Goal: Task Accomplishment & Management: Complete application form

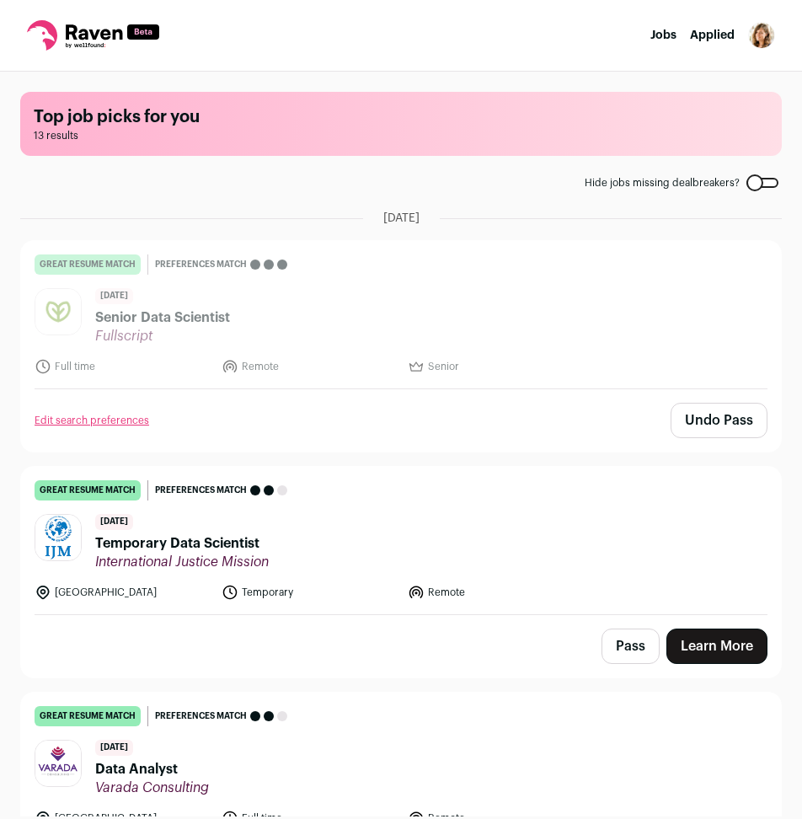
click at [402, 519] on header "[DATE] Temporary Data Scientist [DEMOGRAPHIC_DATA]" at bounding box center [401, 542] width 733 height 56
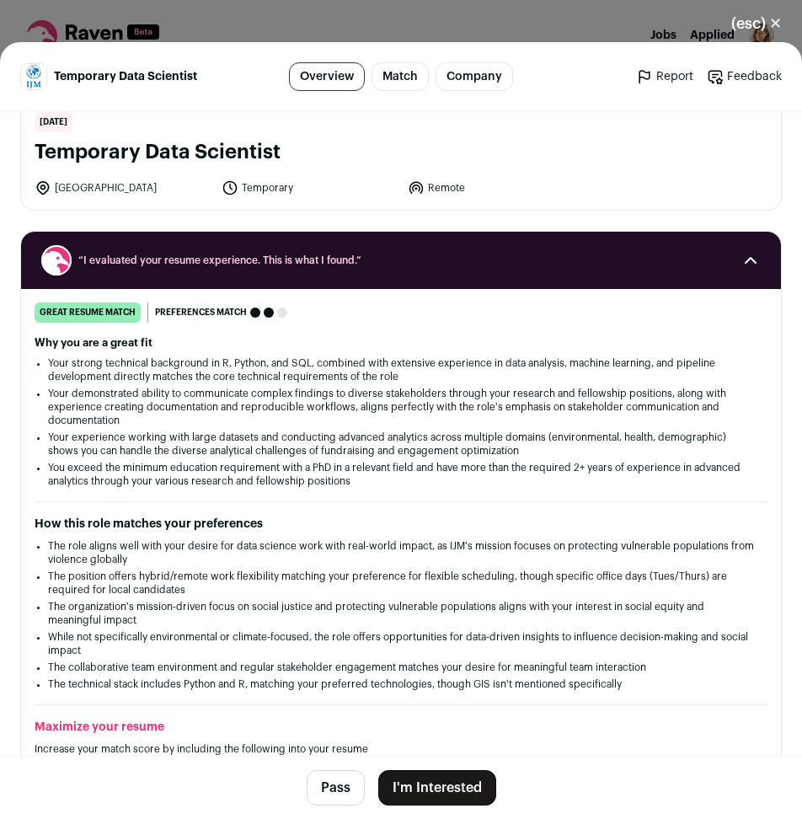
scroll to position [105, 0]
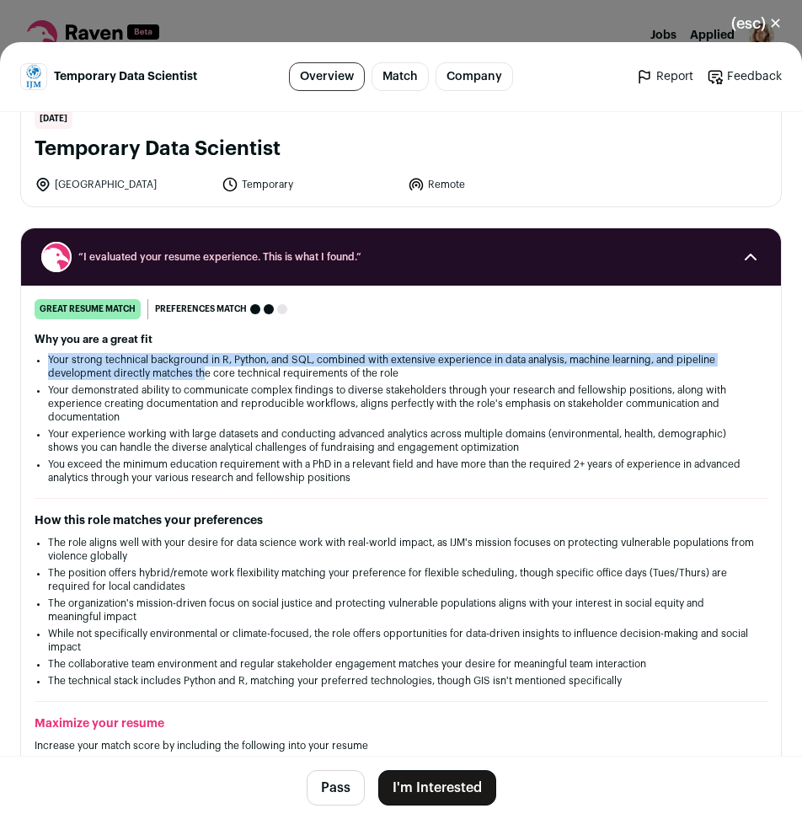
drag, startPoint x: 46, startPoint y: 357, endPoint x: 206, endPoint y: 368, distance: 159.7
click at [206, 368] on div "Why you are a great fit Your strong technical background in R, Python, and SQL,…" at bounding box center [401, 409] width 733 height 152
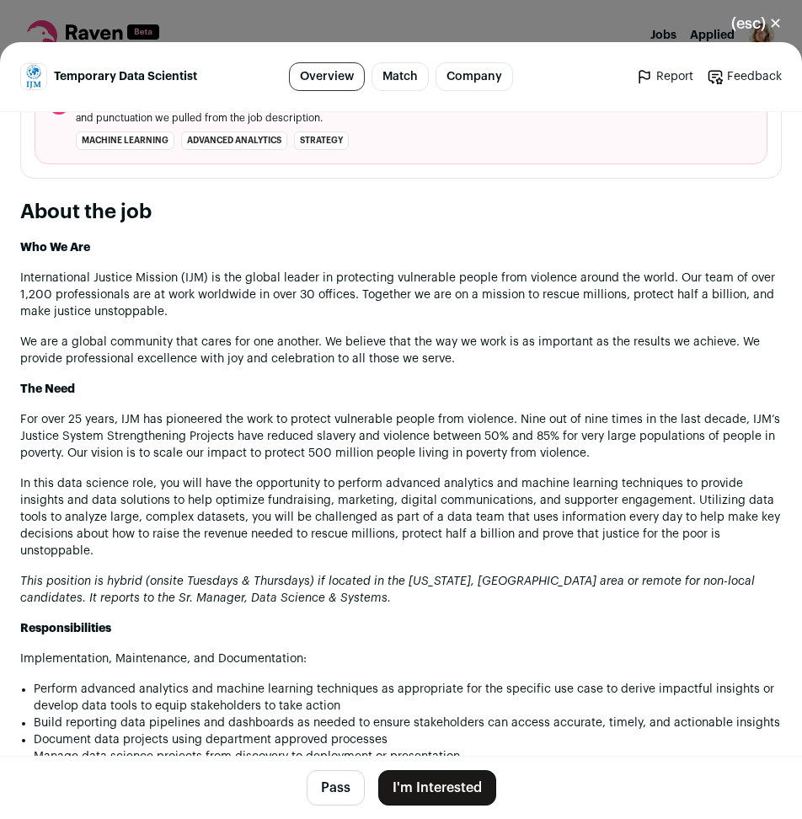
scroll to position [948, 0]
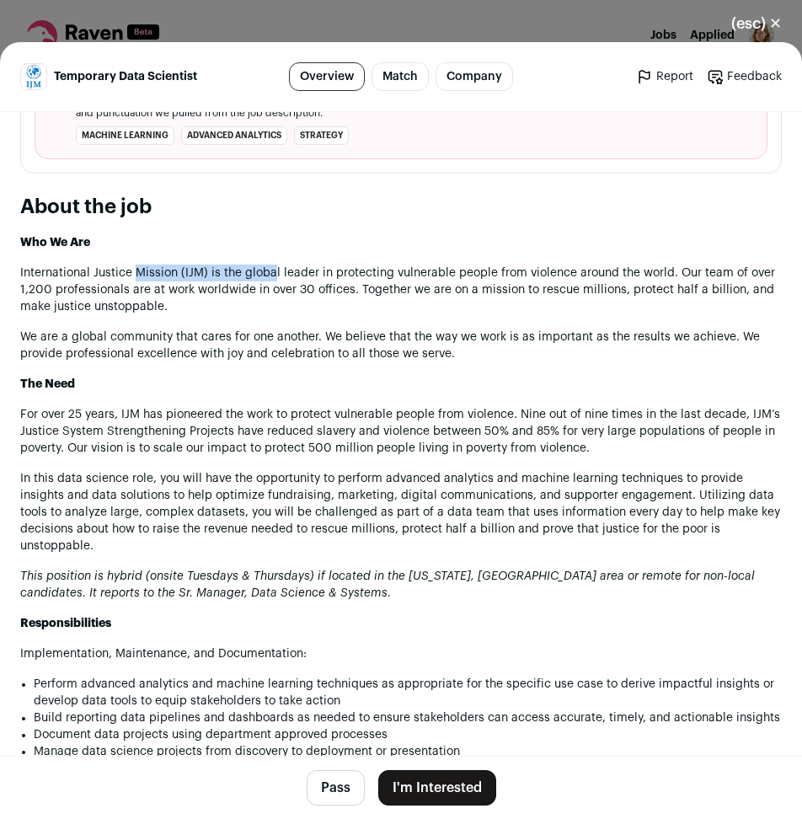
drag, startPoint x: 142, startPoint y: 274, endPoint x: 271, endPoint y: 269, distance: 129.1
click at [271, 269] on p "International Justice Mission (IJM) is the global leader in protecting vulnerab…" at bounding box center [401, 290] width 762 height 51
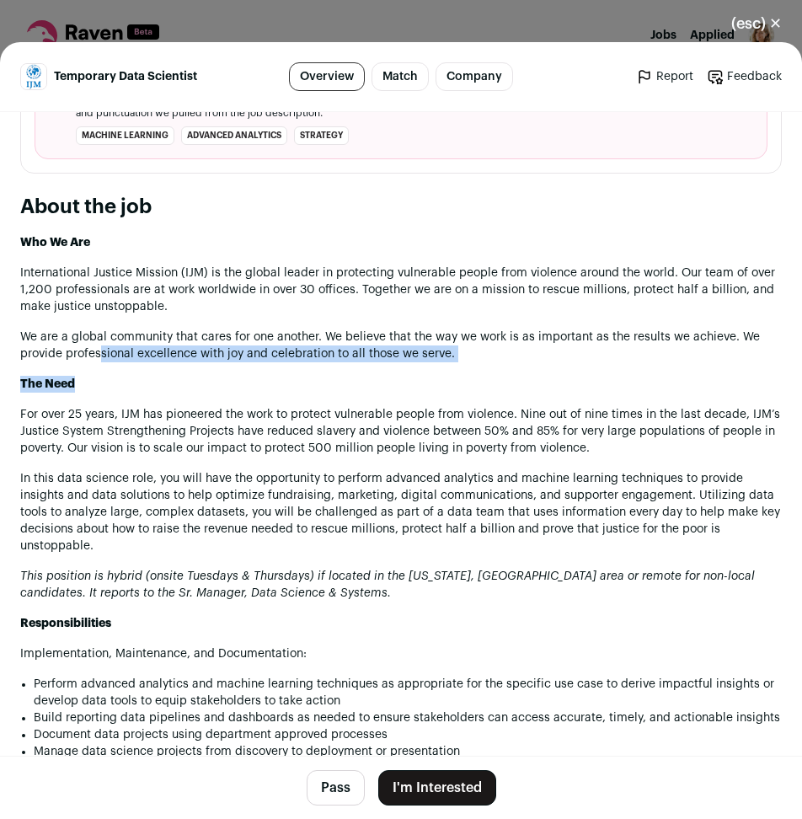
drag, startPoint x: 101, startPoint y: 355, endPoint x: 212, endPoint y: 381, distance: 114.3
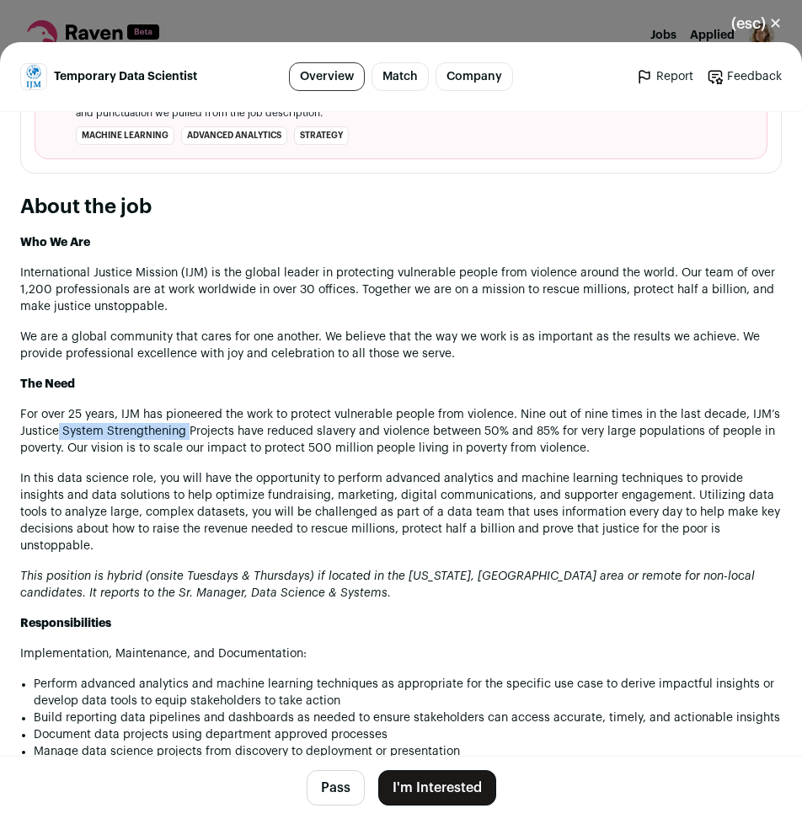
drag, startPoint x: 84, startPoint y: 441, endPoint x: 219, endPoint y: 442, distance: 134.9
click at [219, 442] on p "For over 25 years, IJM has pioneered the work to protect vulnerable people from…" at bounding box center [401, 431] width 762 height 51
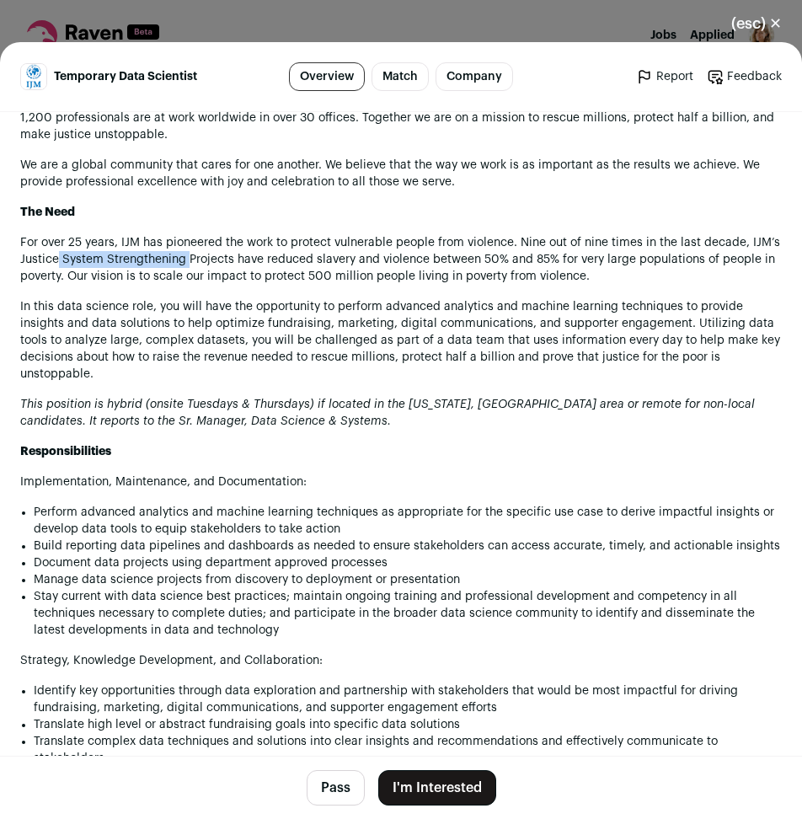
scroll to position [1159, 0]
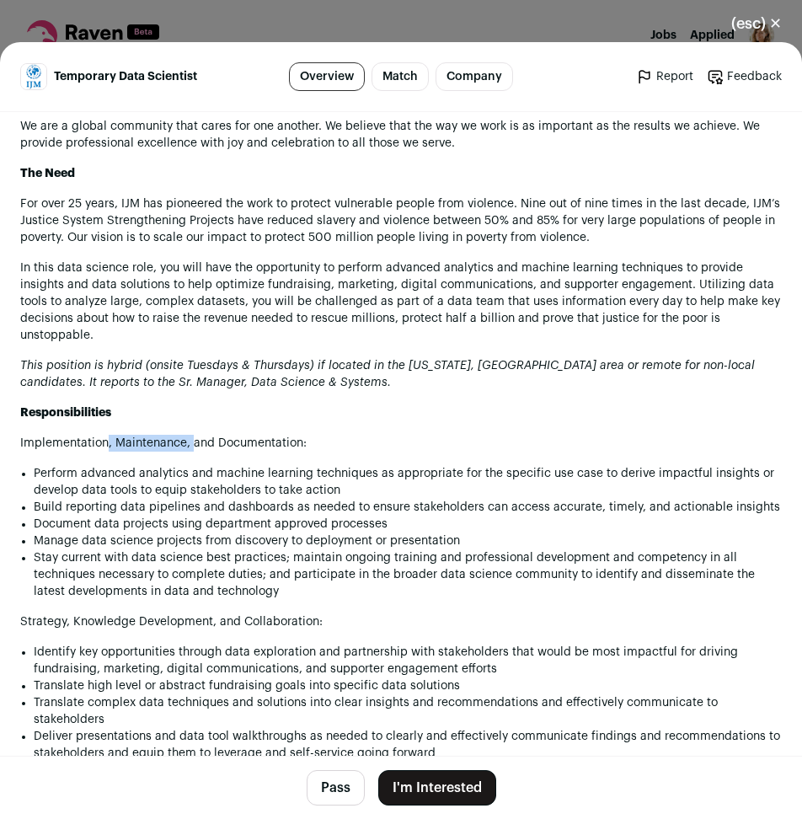
drag, startPoint x: 107, startPoint y: 432, endPoint x: 194, endPoint y: 446, distance: 88.0
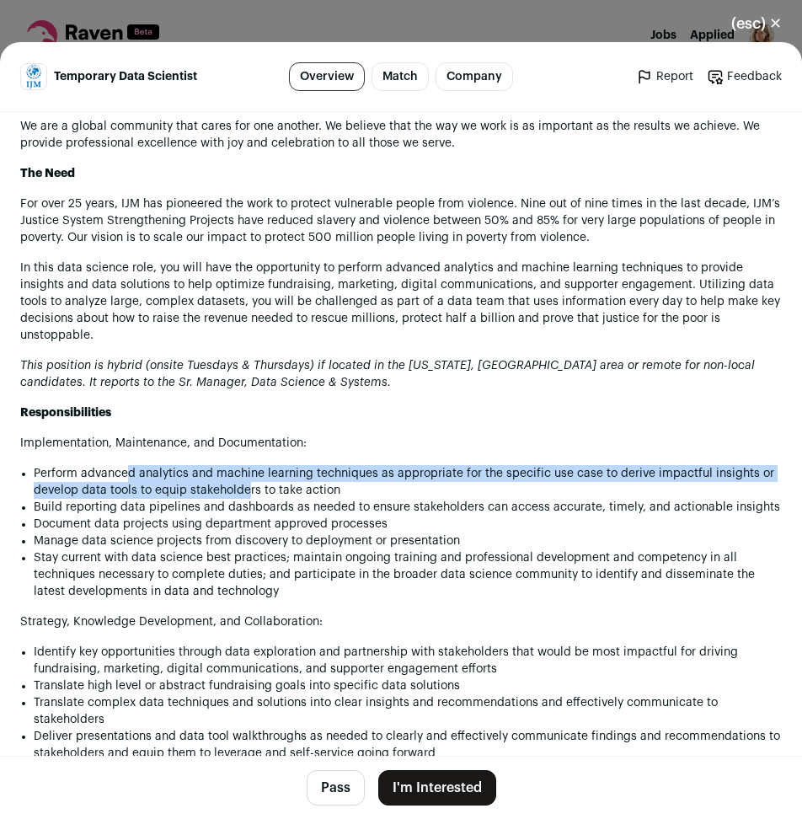
drag, startPoint x: 129, startPoint y: 478, endPoint x: 245, endPoint y: 487, distance: 116.7
click at [245, 487] on p "Perform advanced analytics and machine learning techniques as appropriate for t…" at bounding box center [408, 482] width 748 height 34
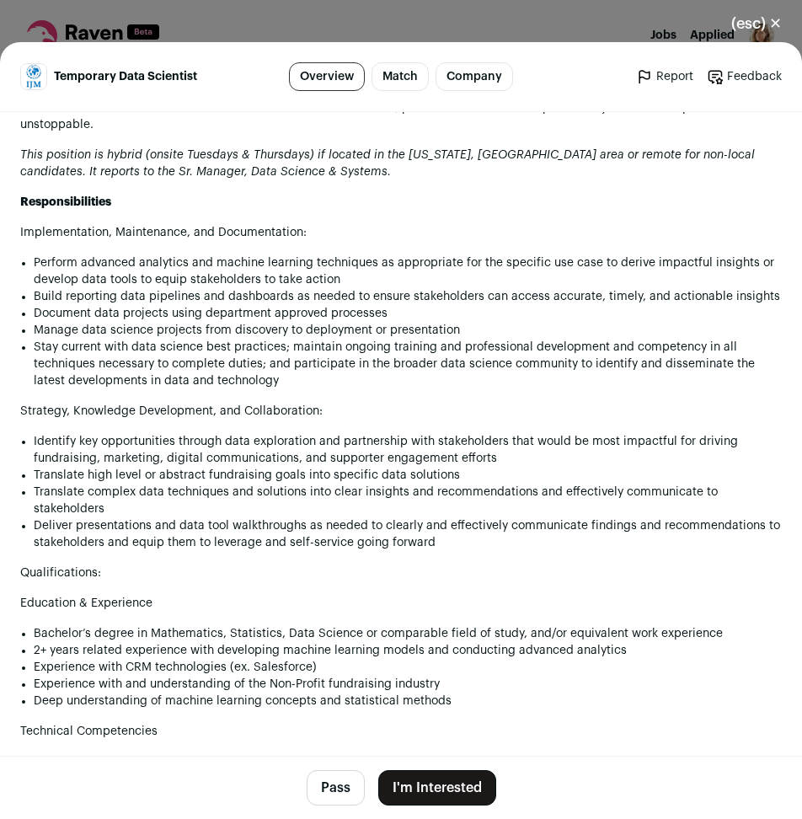
drag, startPoint x: 72, startPoint y: 469, endPoint x: 160, endPoint y: 487, distance: 89.4
click at [109, 467] on p "Identify key opportunities through data exploration and partnership with stakeh…" at bounding box center [408, 450] width 748 height 34
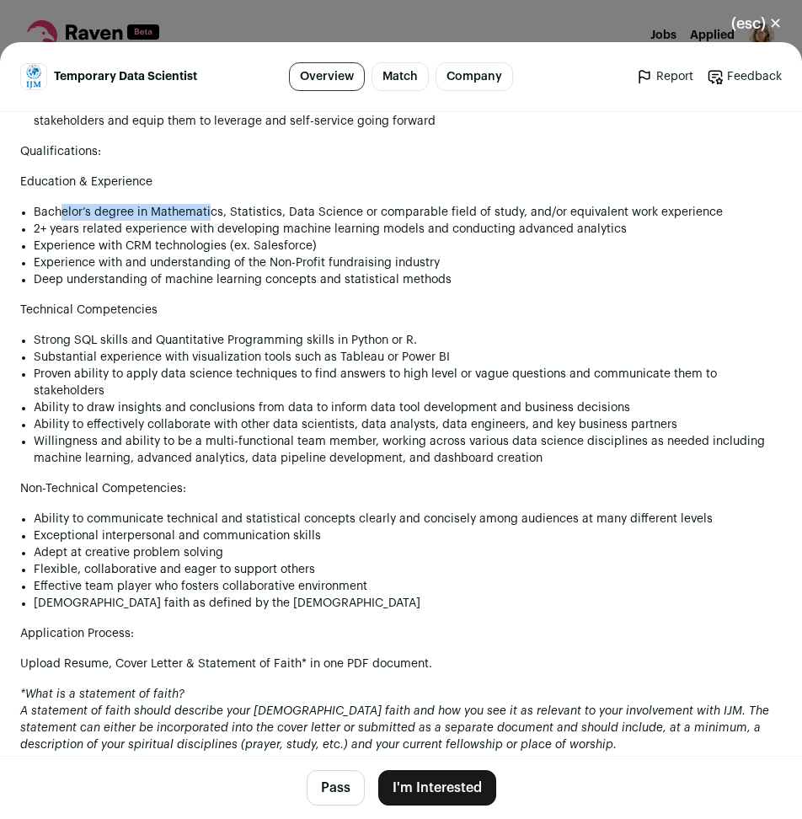
drag, startPoint x: 59, startPoint y: 228, endPoint x: 209, endPoint y: 226, distance: 150.0
click at [209, 221] on p "Bachelor’s degree in Mathematics, Statistics, Data Science or comparable field …" at bounding box center [408, 212] width 748 height 17
drag, startPoint x: 144, startPoint y: 373, endPoint x: 191, endPoint y: 375, distance: 47.3
click at [191, 366] on p "Substantial experience with visualization tools such as Tableau or Power BI" at bounding box center [408, 357] width 748 height 17
click at [136, 400] on p "Proven ability to apply data science techniques to find answers to high level o…" at bounding box center [408, 383] width 748 height 34
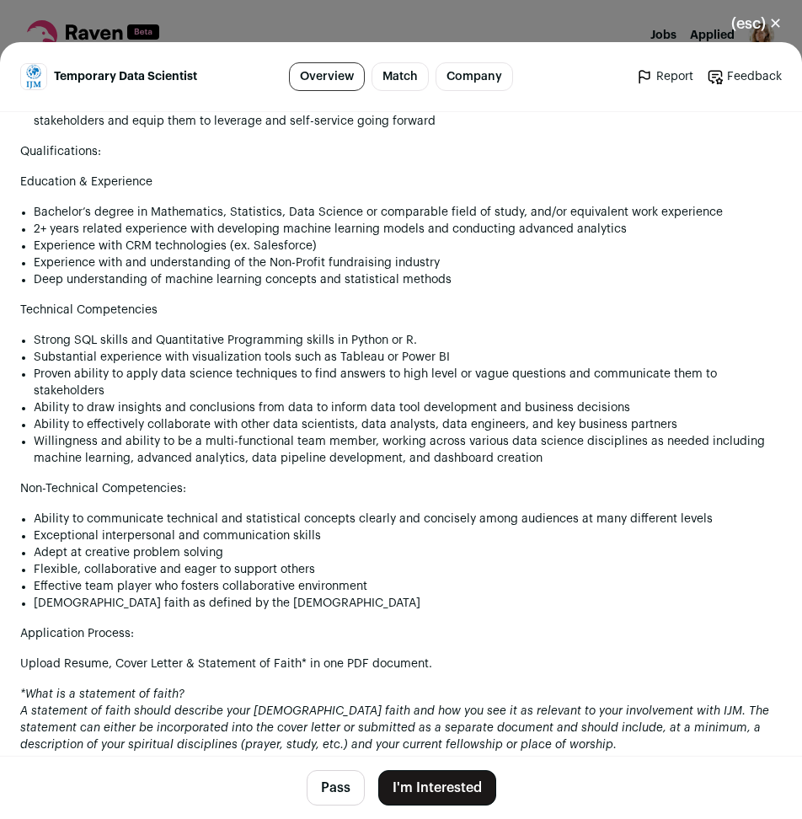
click at [103, 561] on p "Adept at creative problem solving" at bounding box center [408, 552] width 748 height 17
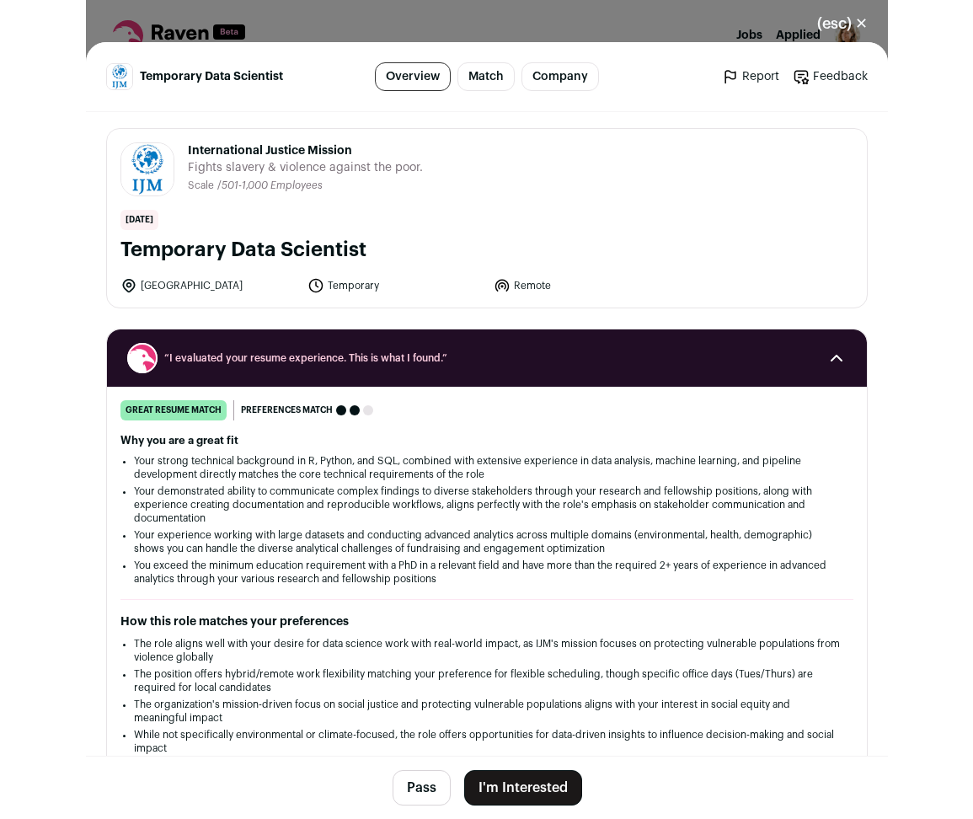
scroll to position [0, 0]
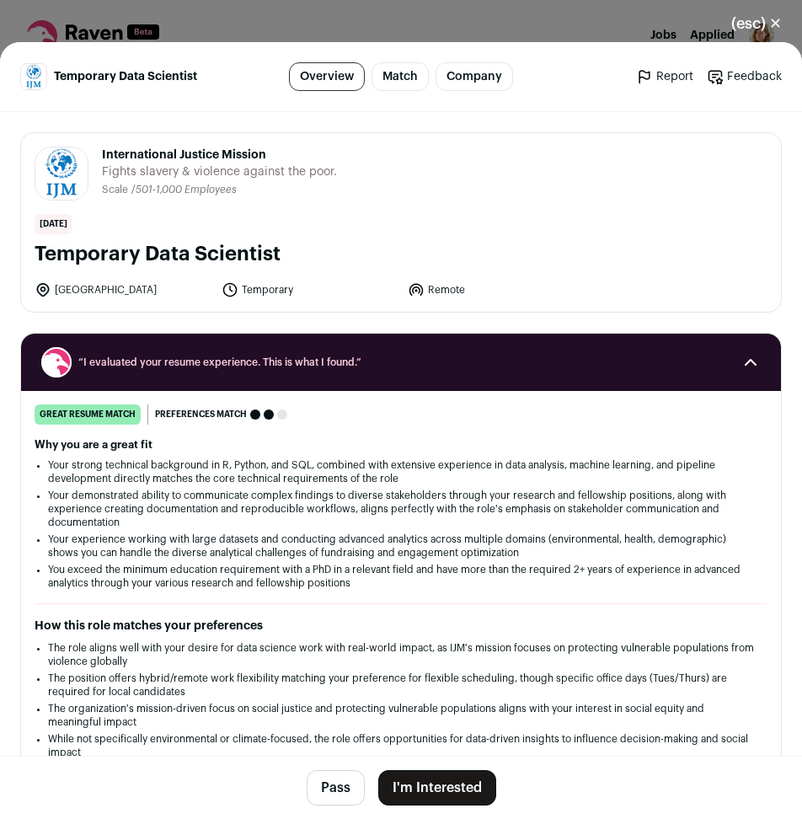
click at [446, 784] on button "I'm Interested" at bounding box center [437, 787] width 118 height 35
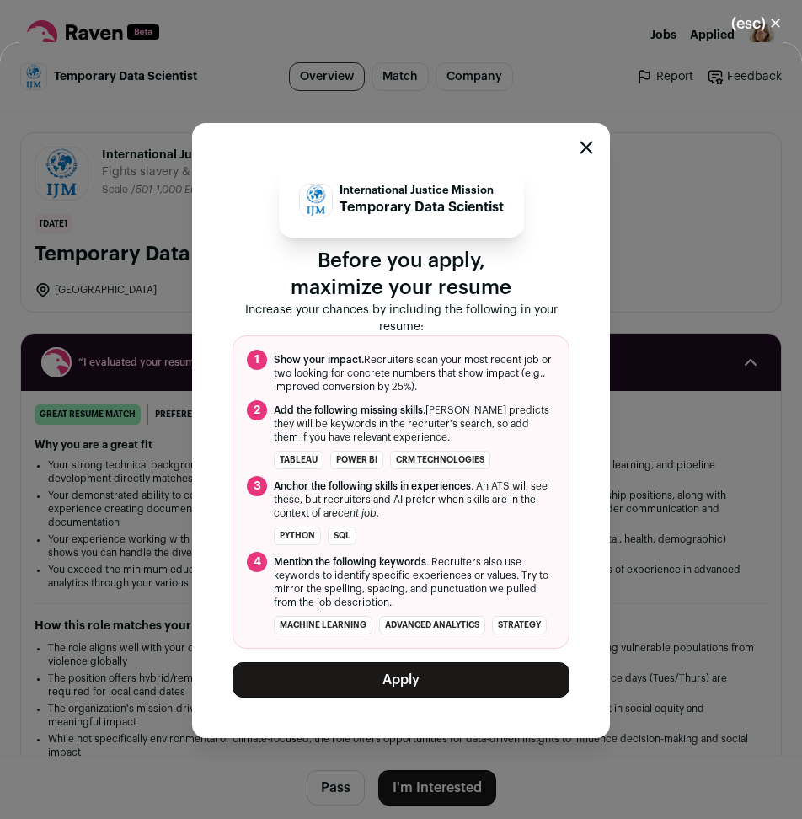
click at [391, 689] on button "Apply" at bounding box center [401, 679] width 337 height 35
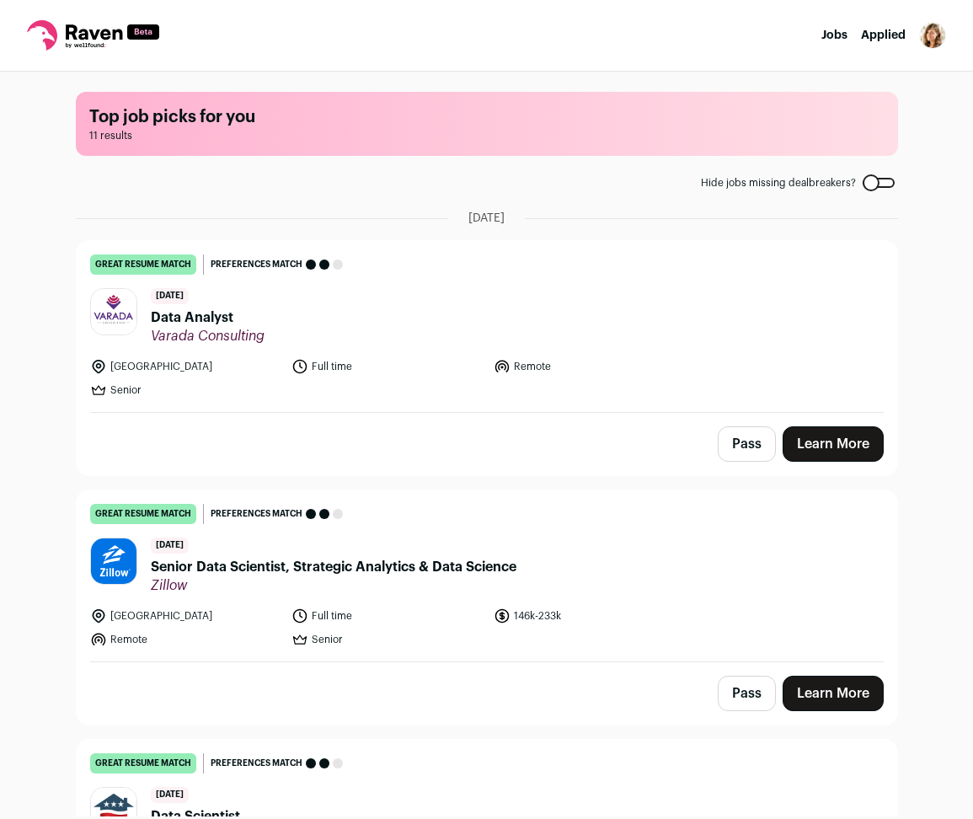
click at [738, 687] on button "Pass" at bounding box center [747, 693] width 58 height 35
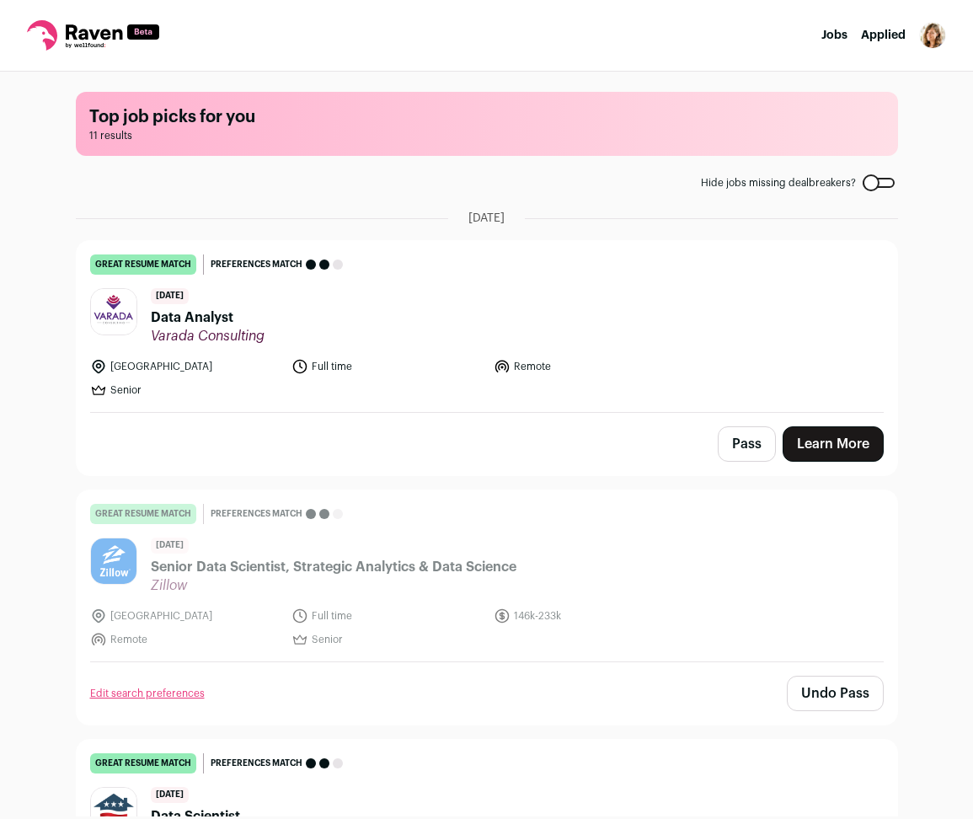
click at [381, 305] on header "[DATE] Data Analyst Varada Consulting" at bounding box center [487, 316] width 794 height 56
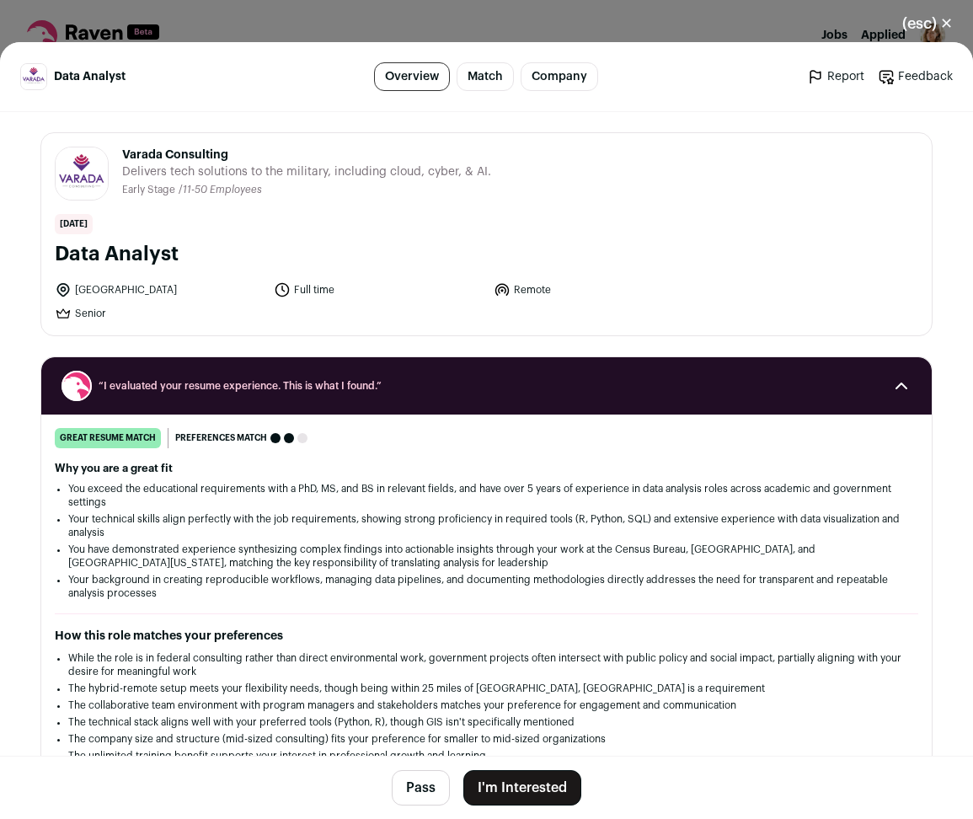
drag, startPoint x: 141, startPoint y: 284, endPoint x: 121, endPoint y: 288, distance: 20.7
click at [121, 288] on li "[GEOGRAPHIC_DATA]" at bounding box center [159, 290] width 209 height 17
drag, startPoint x: 130, startPoint y: 288, endPoint x: 79, endPoint y: 287, distance: 50.6
click at [80, 288] on li "[GEOGRAPHIC_DATA]" at bounding box center [159, 290] width 209 height 17
drag, startPoint x: 75, startPoint y: 287, endPoint x: 131, endPoint y: 287, distance: 56.5
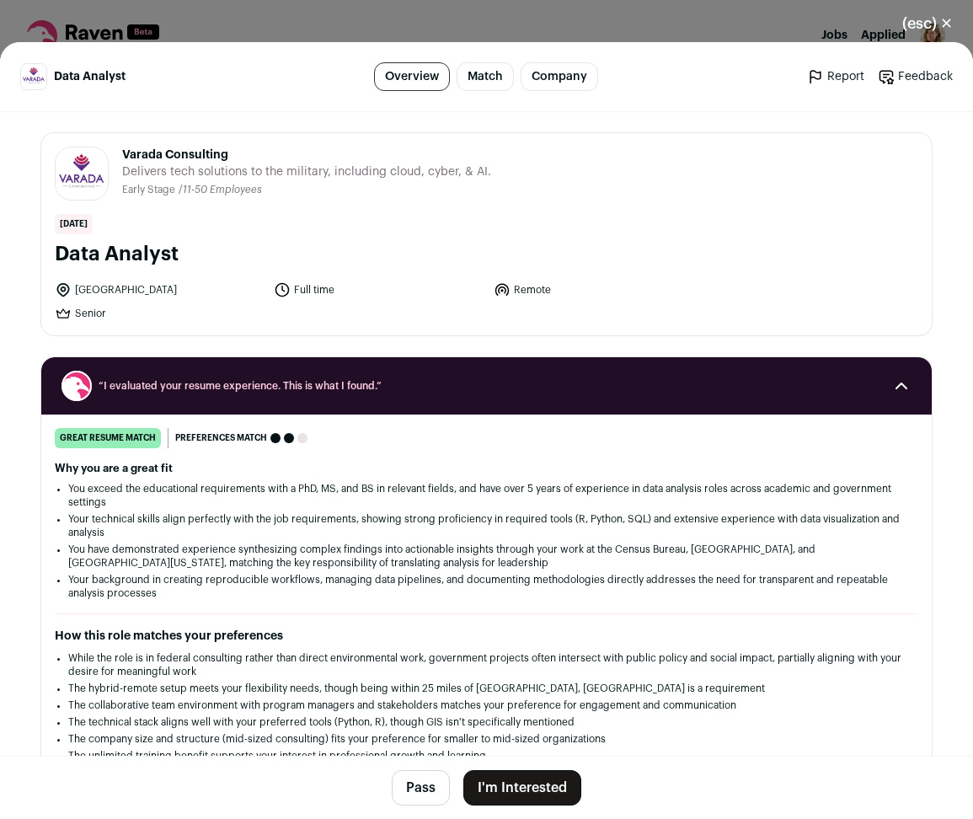
click at [131, 287] on li "[GEOGRAPHIC_DATA]" at bounding box center [159, 290] width 209 height 17
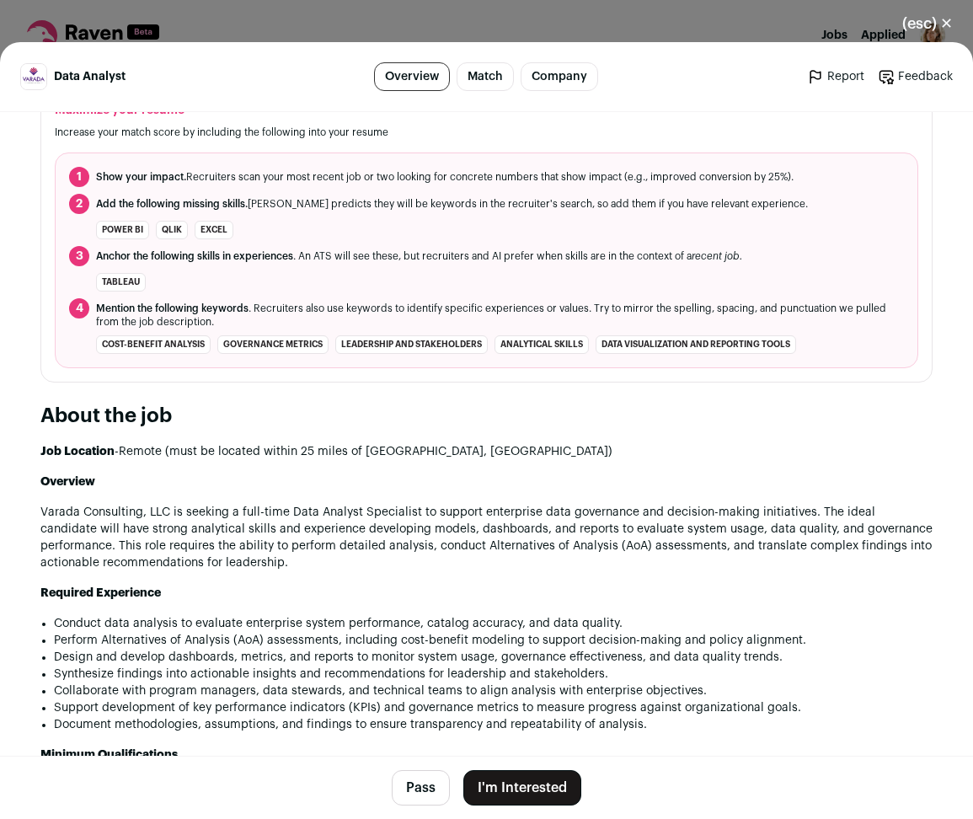
scroll to position [737, 0]
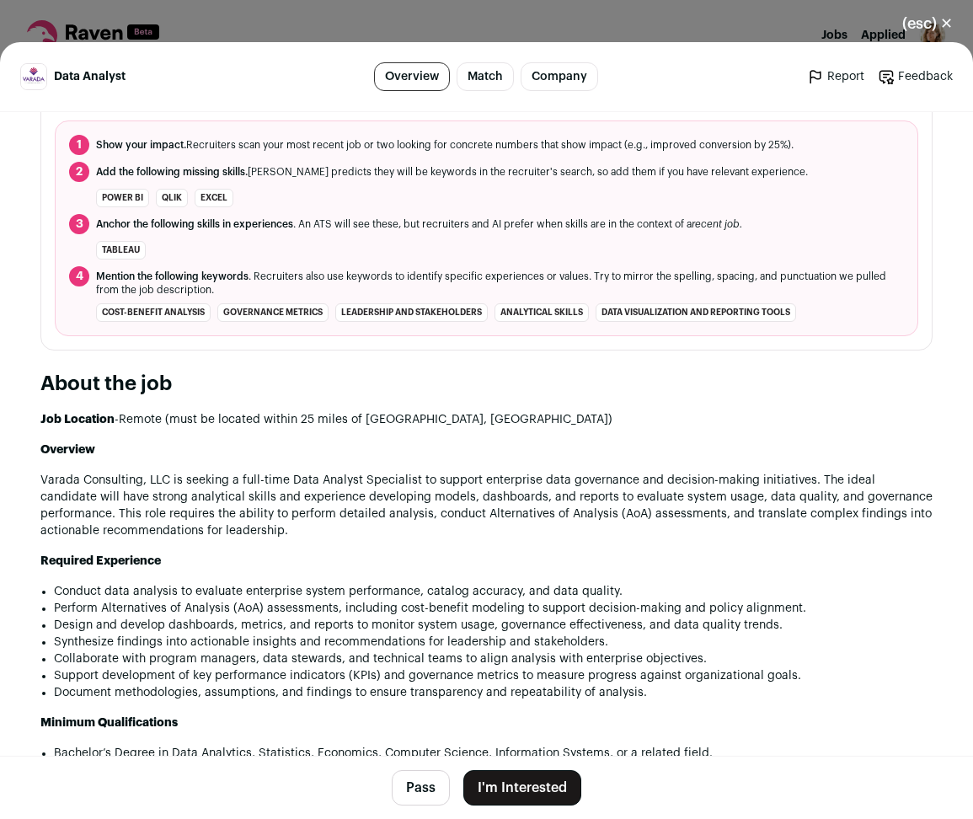
click at [417, 788] on button "Pass" at bounding box center [421, 787] width 58 height 35
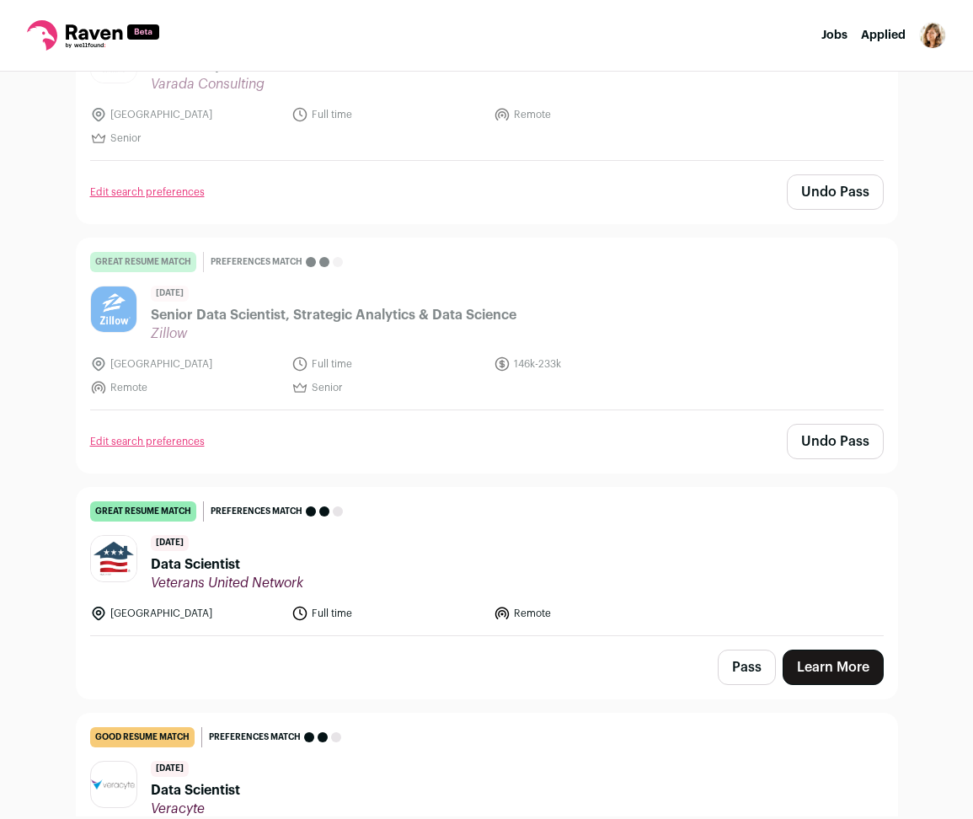
scroll to position [421, 0]
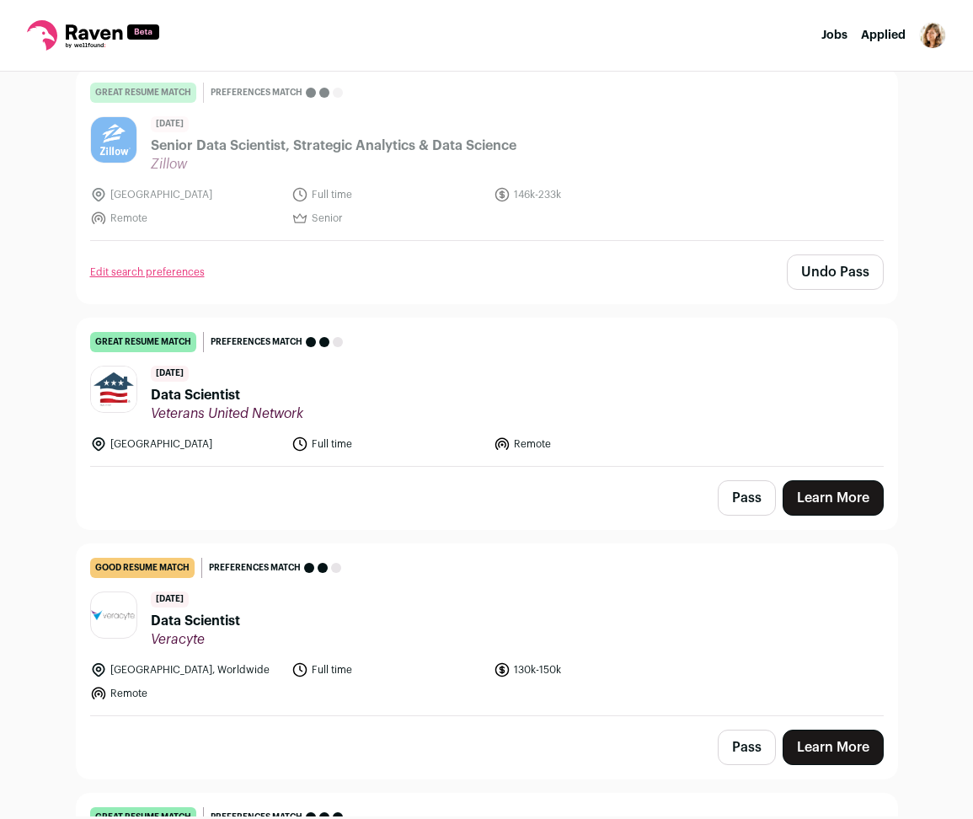
click at [802, 505] on link "Learn More" at bounding box center [833, 497] width 101 height 35
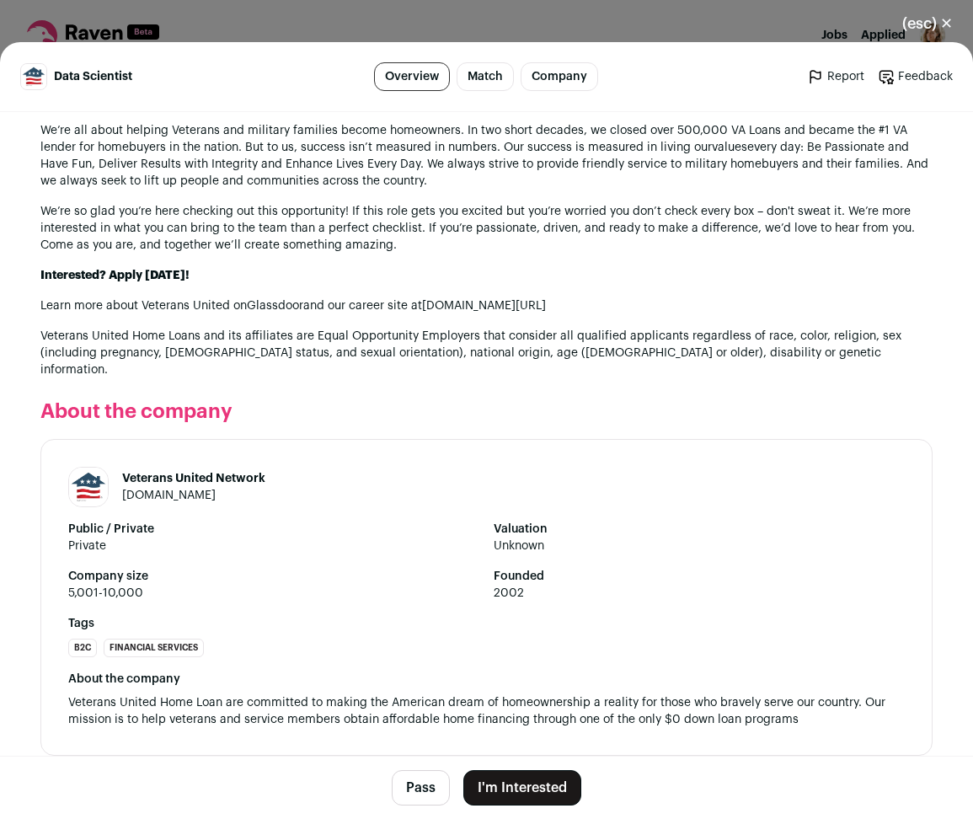
scroll to position [1449, 0]
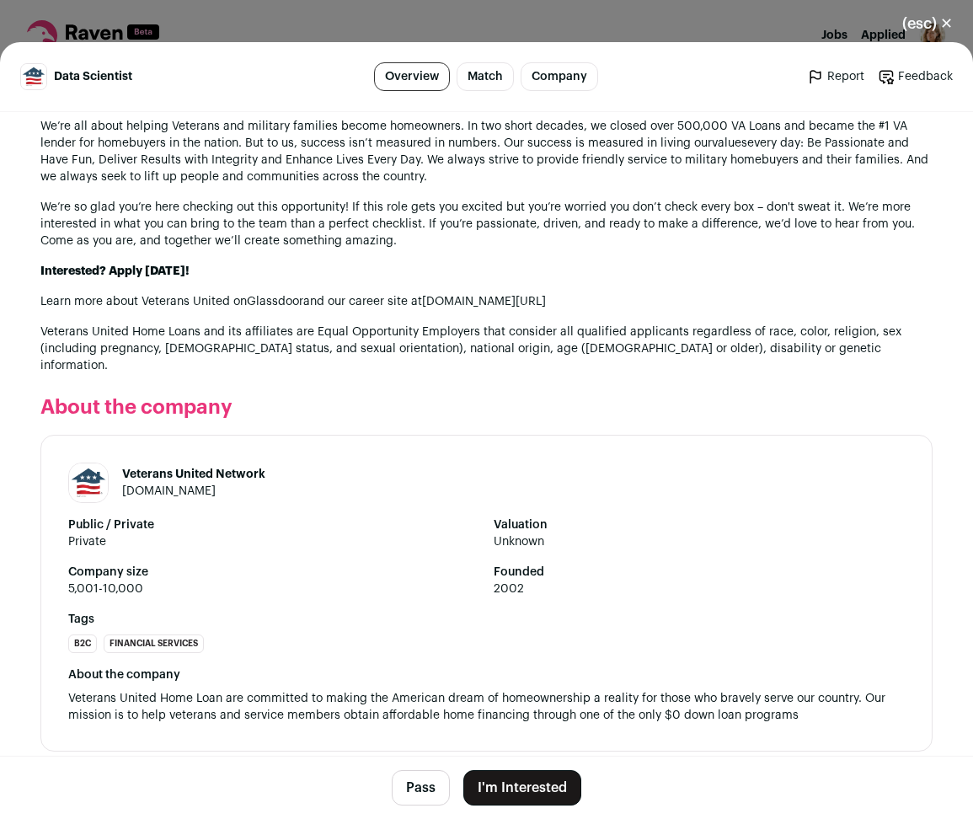
click at [405, 790] on button "Pass" at bounding box center [421, 787] width 58 height 35
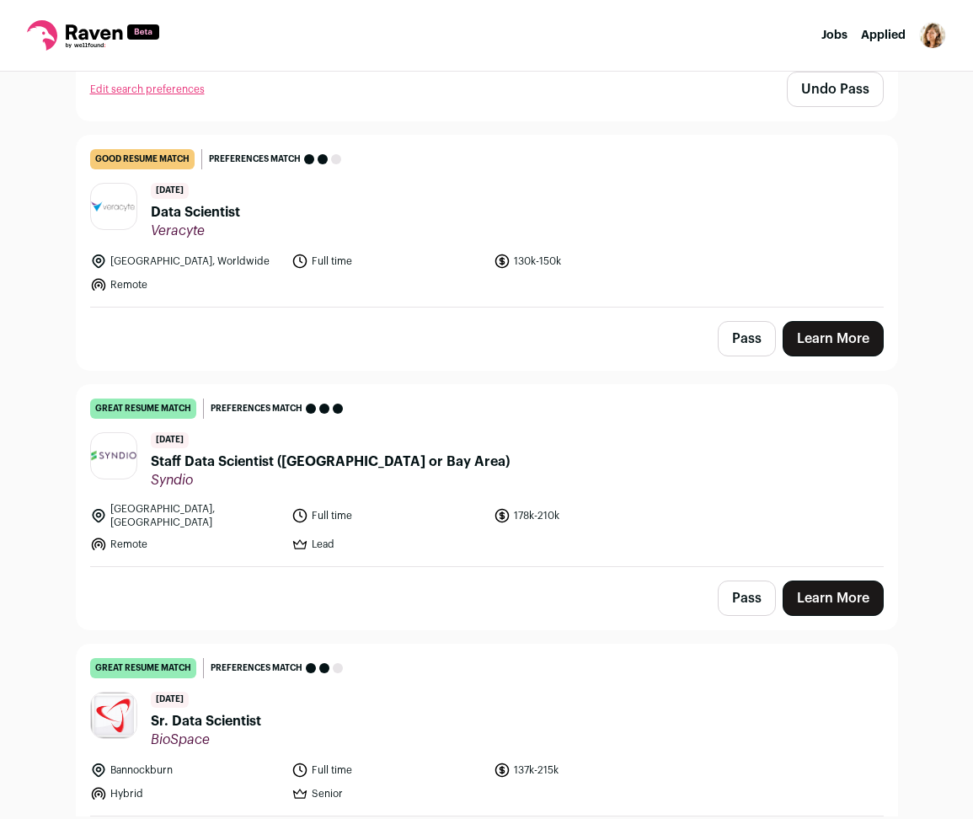
scroll to position [843, 0]
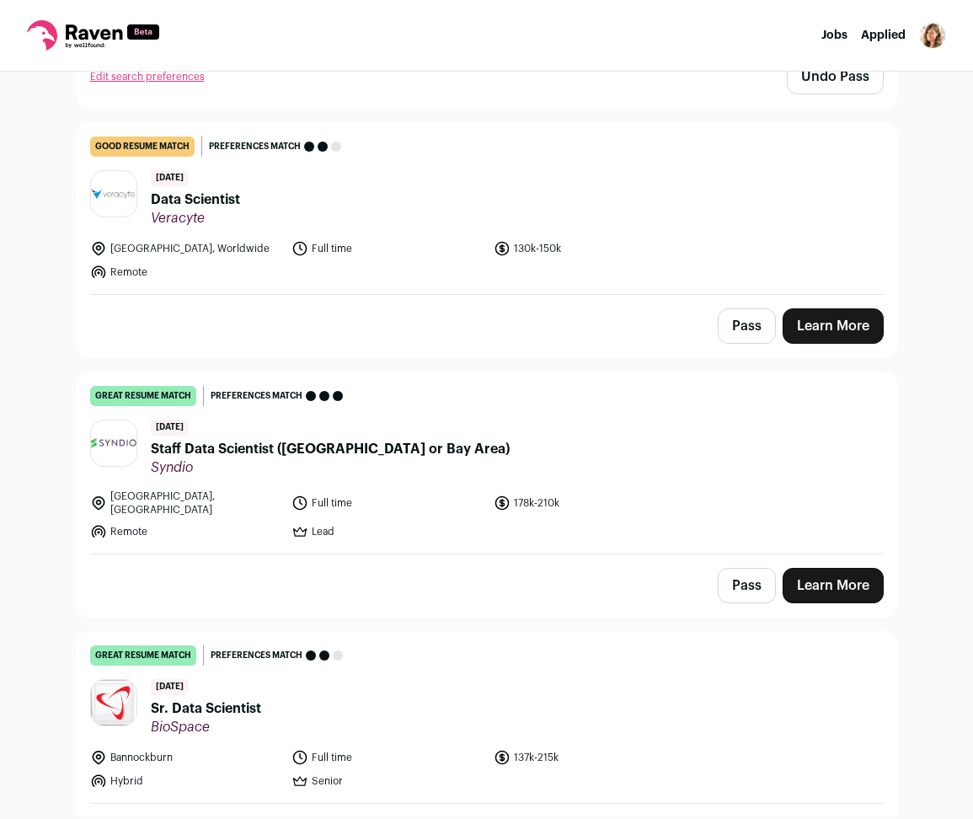
click at [730, 582] on button "Pass" at bounding box center [747, 585] width 58 height 35
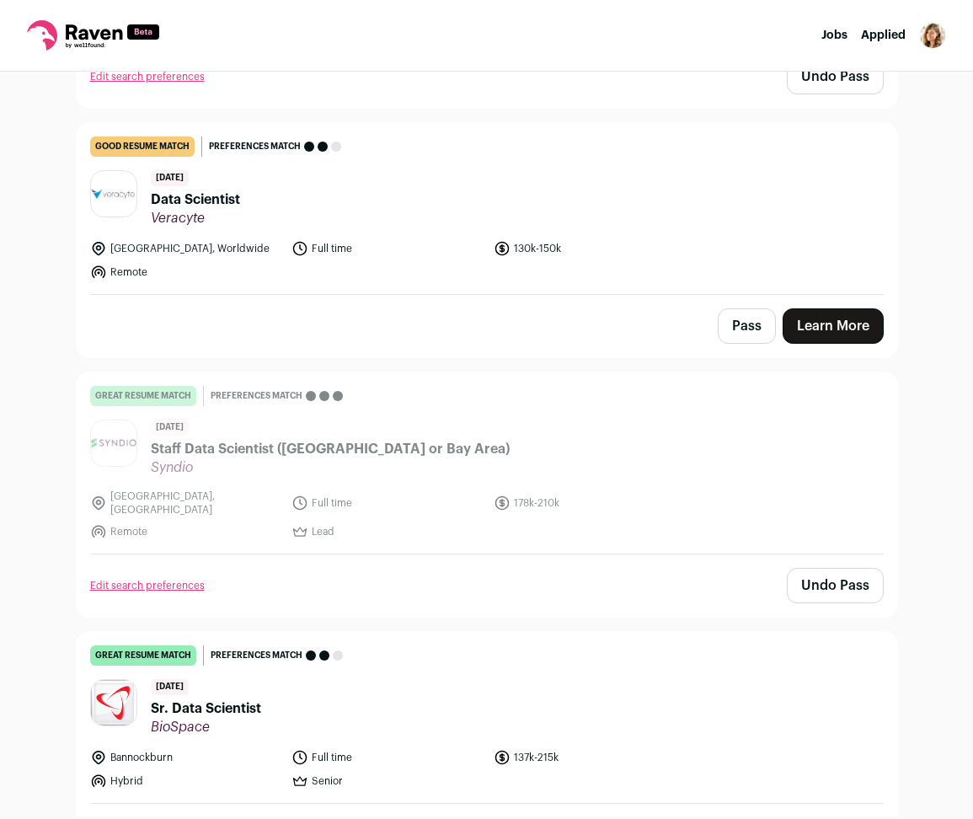
click at [722, 325] on button "Pass" at bounding box center [747, 325] width 58 height 35
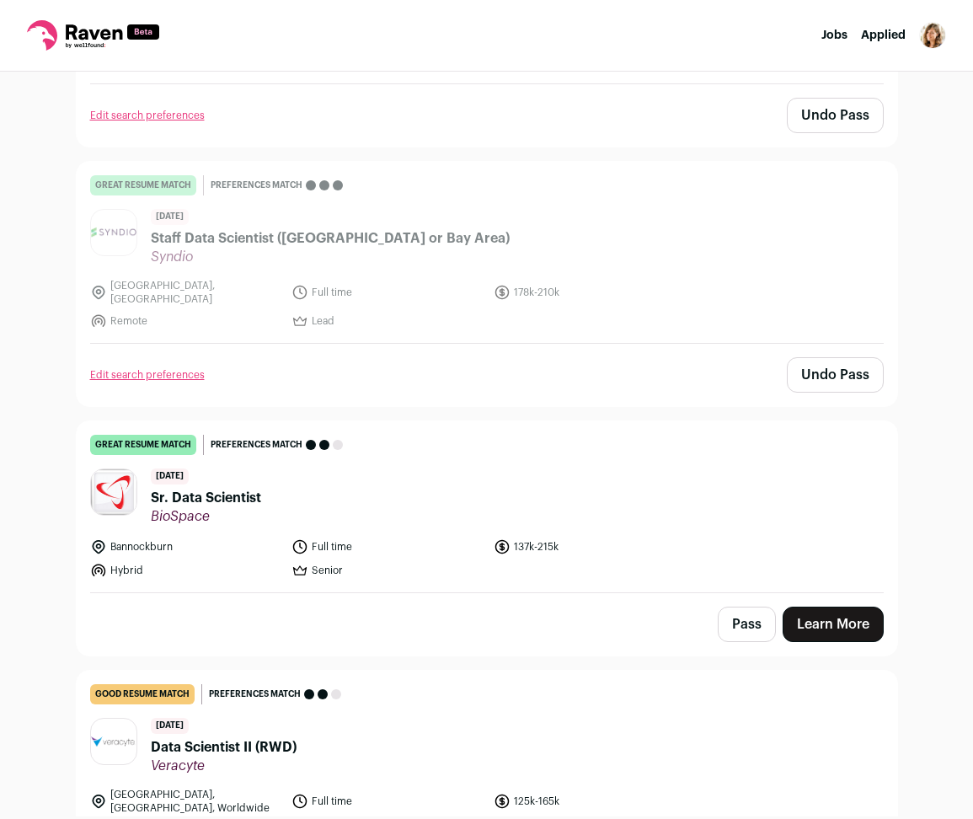
click at [740, 622] on button "Pass" at bounding box center [747, 624] width 58 height 35
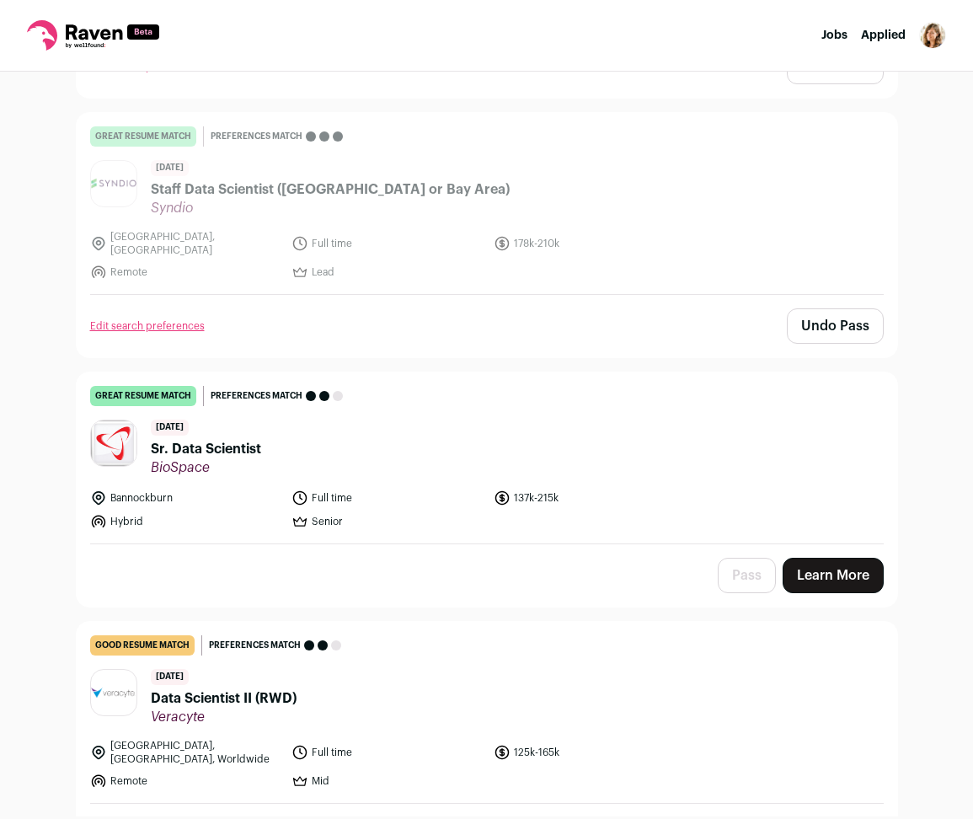
scroll to position [1264, 0]
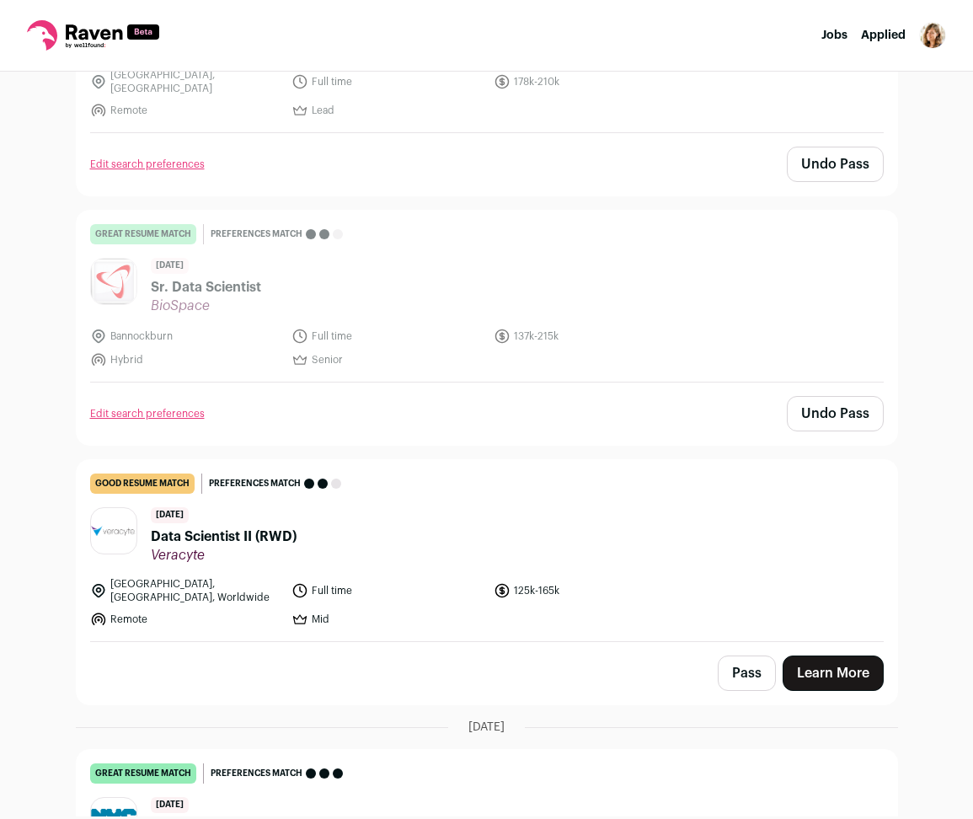
click at [732, 663] on button "Pass" at bounding box center [747, 673] width 58 height 35
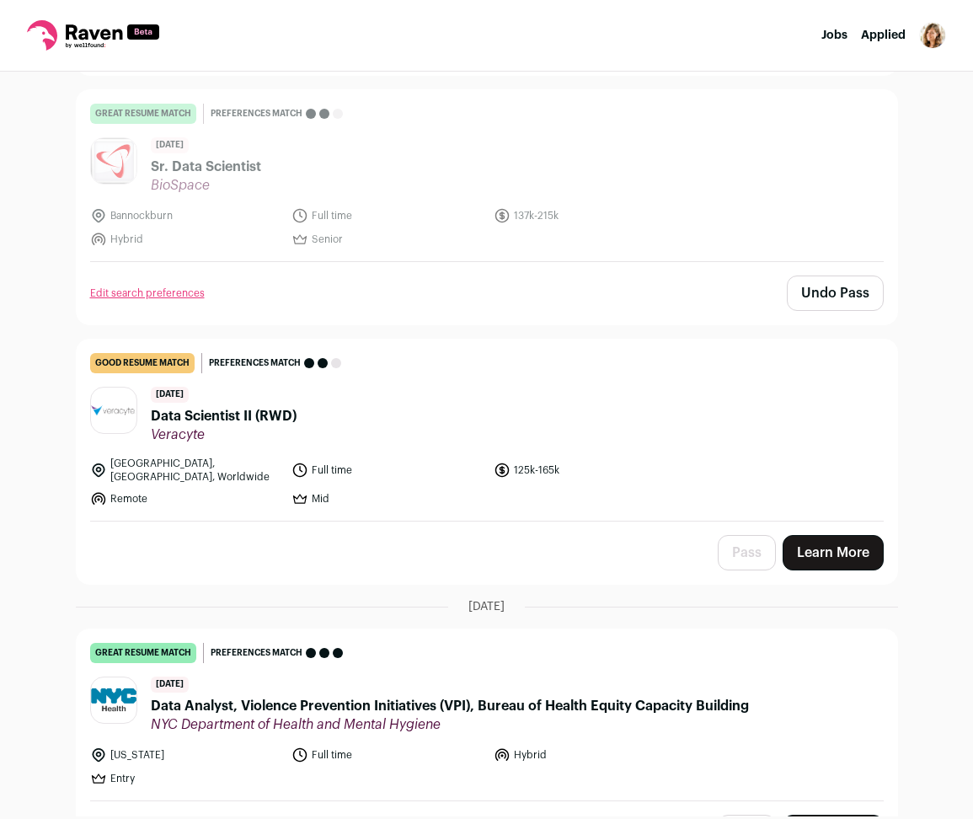
scroll to position [1686, 0]
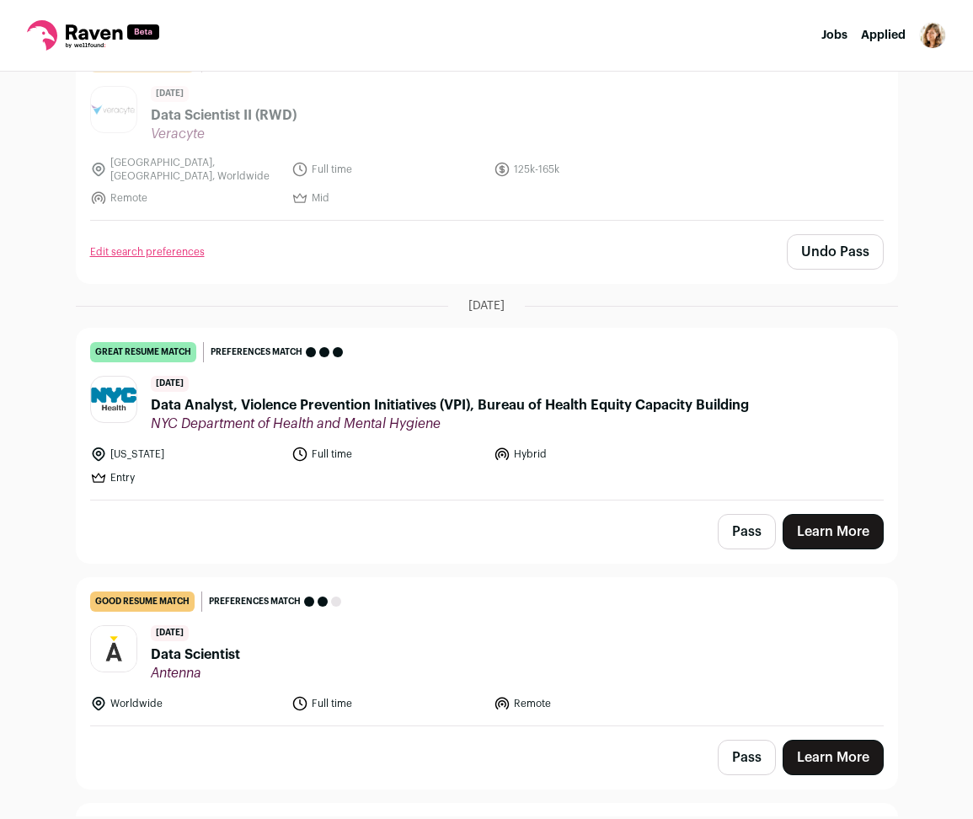
click at [802, 412] on header "[DATE] Data Analyst, Violence Prevention Initiatives (VPI), Bureau of Health Eq…" at bounding box center [487, 404] width 794 height 56
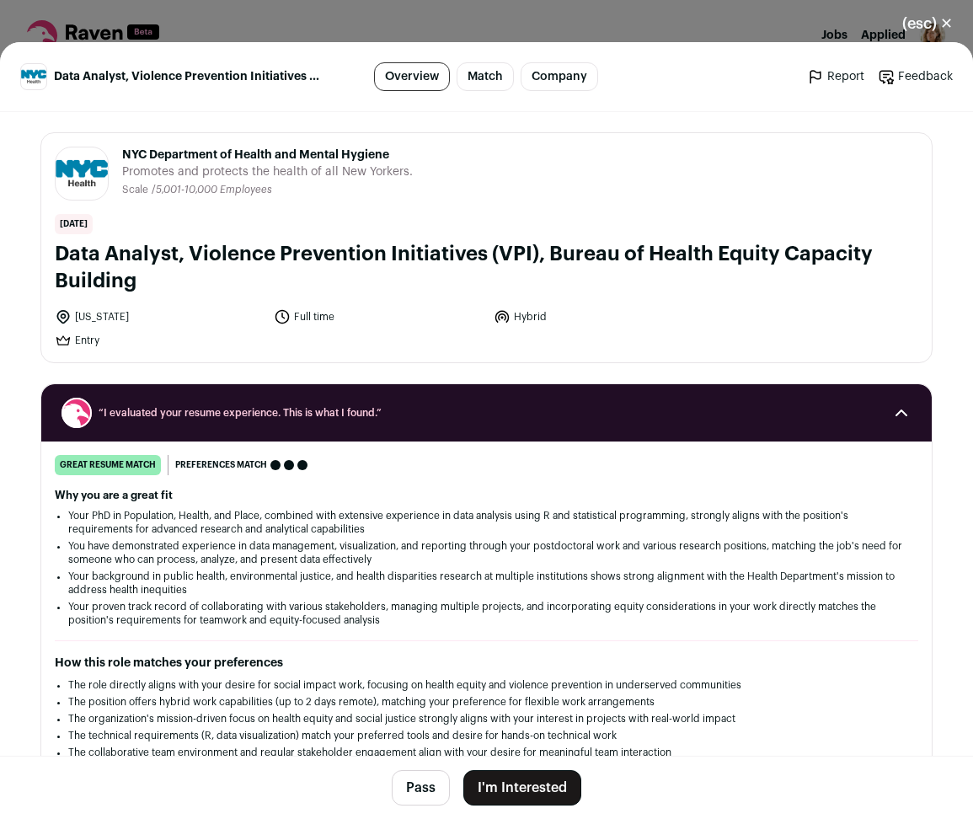
click at [528, 786] on button "I'm Interested" at bounding box center [523, 787] width 118 height 35
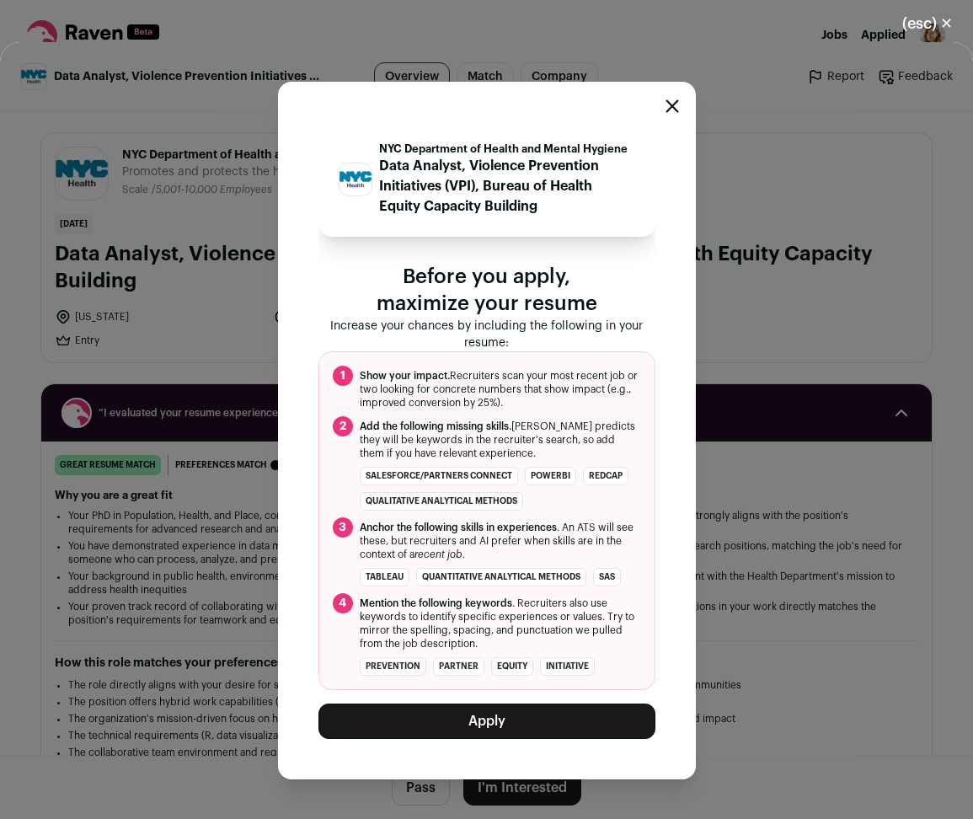
click at [498, 737] on button "Apply" at bounding box center [487, 721] width 337 height 35
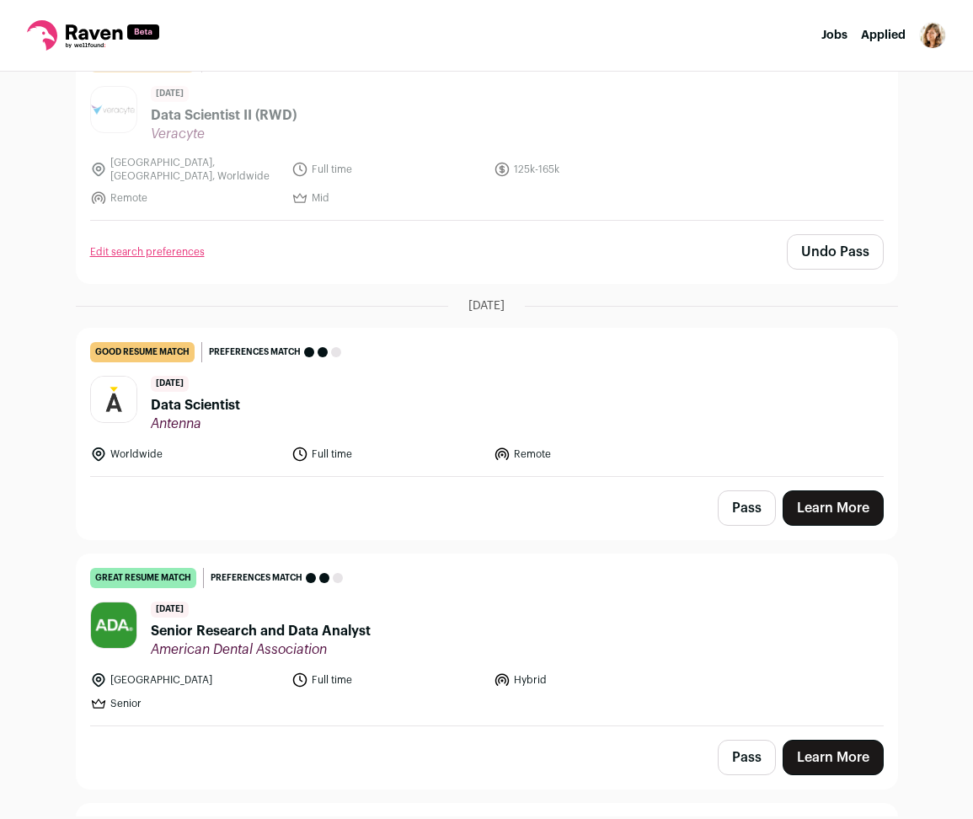
click at [737, 750] on button "Pass" at bounding box center [747, 757] width 58 height 35
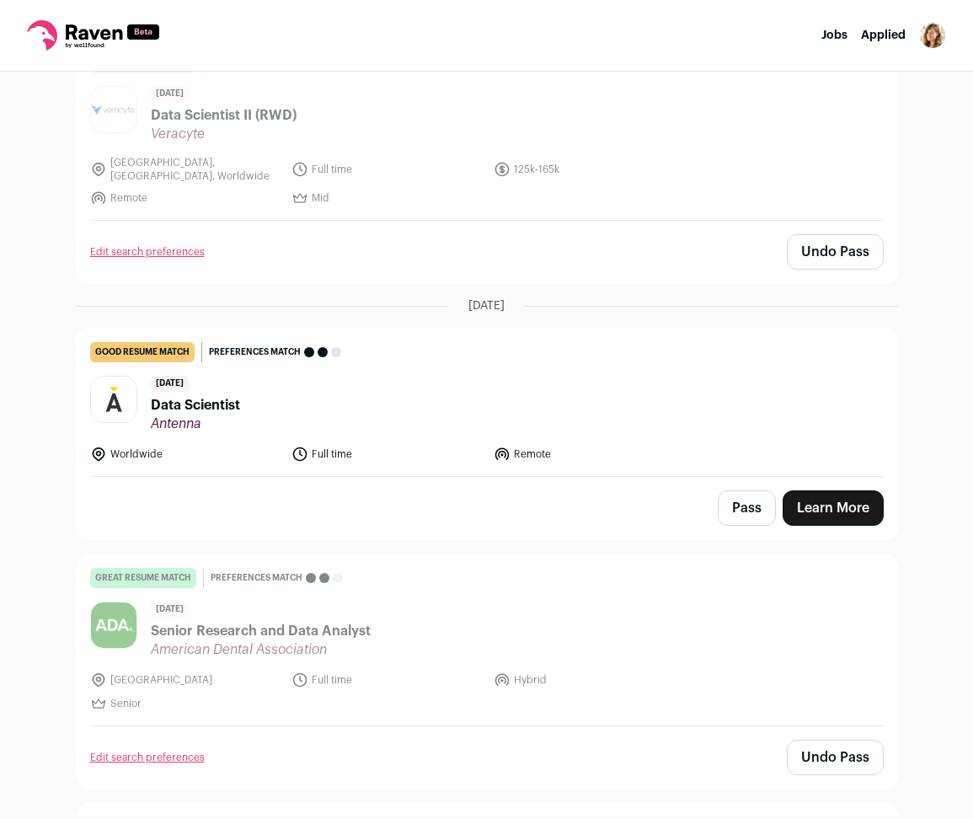
click at [743, 494] on button "Pass" at bounding box center [747, 508] width 58 height 35
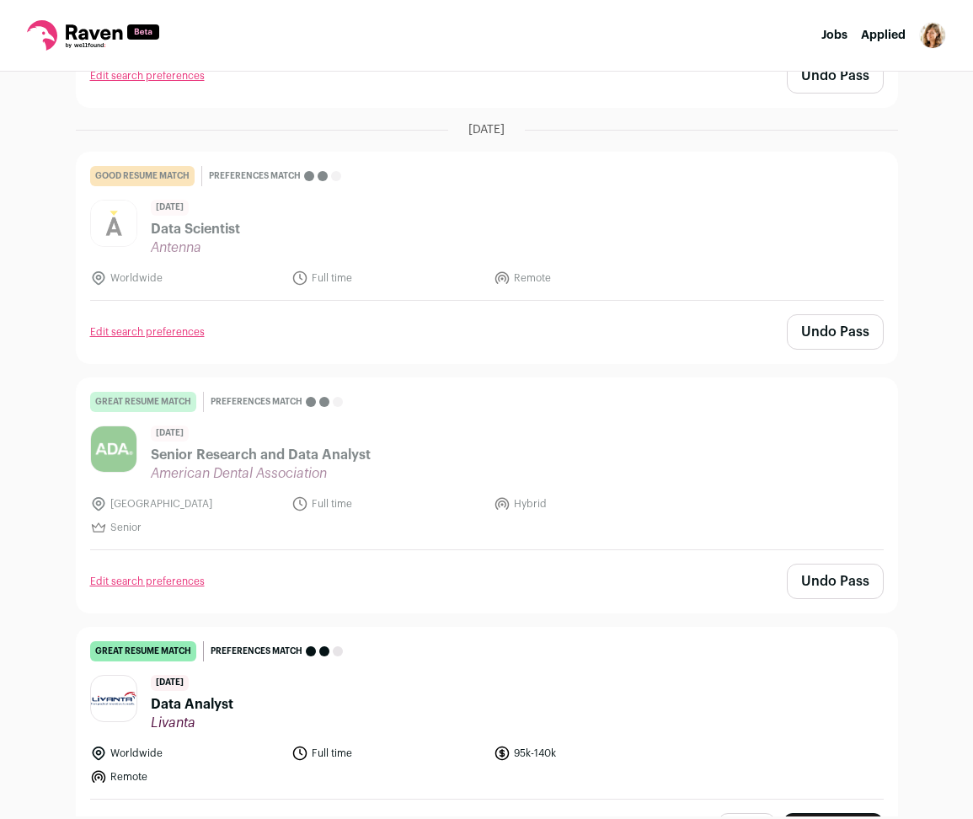
scroll to position [1898, 0]
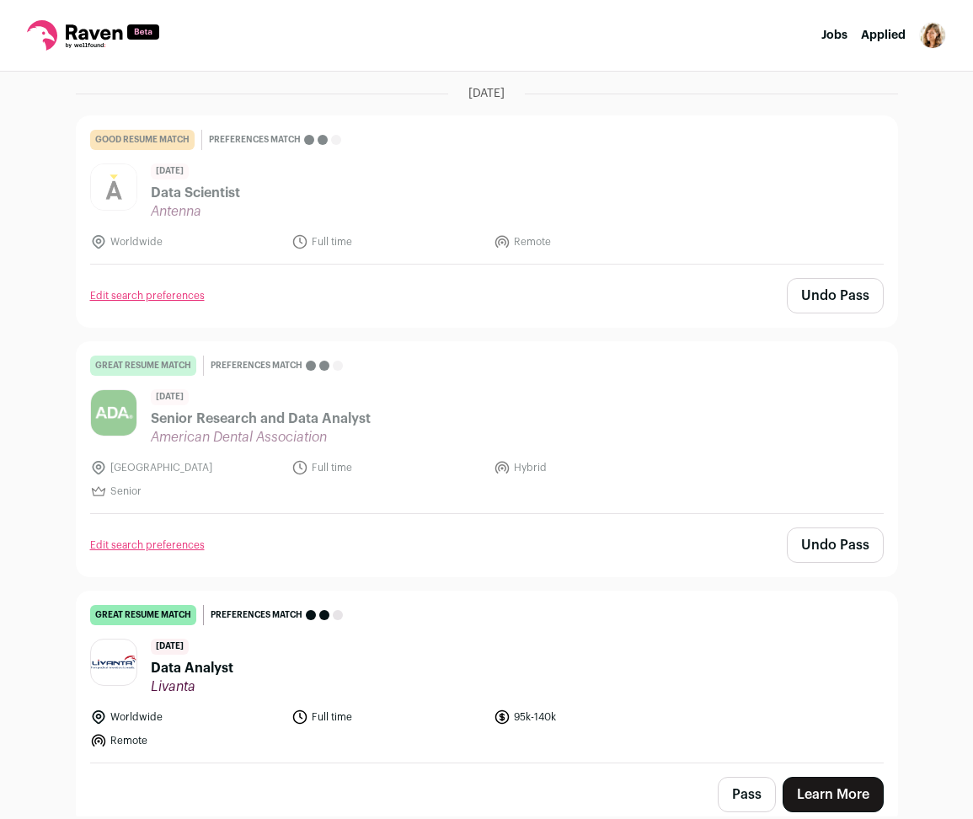
click at [742, 790] on button "Pass" at bounding box center [747, 794] width 58 height 35
